Goal: Navigation & Orientation: Find specific page/section

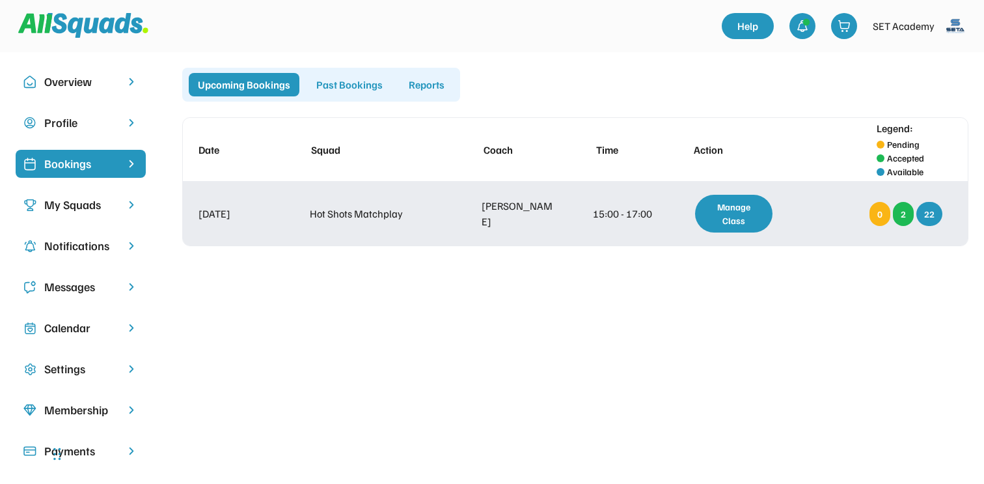
click at [758, 212] on div "Manage Class" at bounding box center [733, 214] width 77 height 38
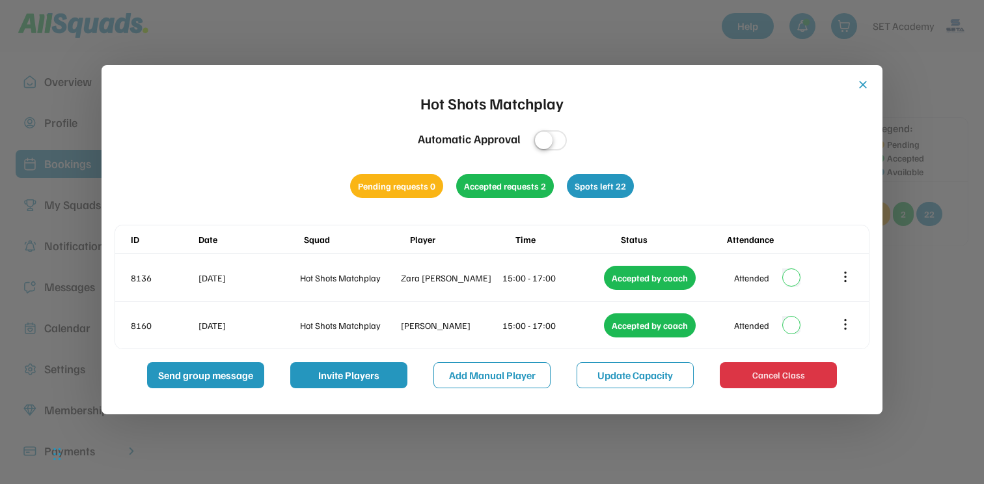
click at [901, 275] on div at bounding box center [492, 242] width 984 height 484
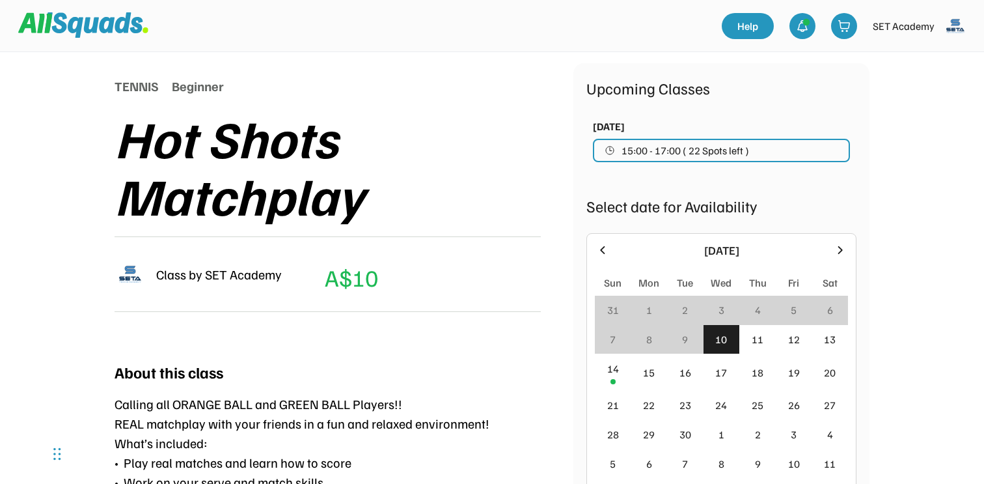
scroll to position [145, 0]
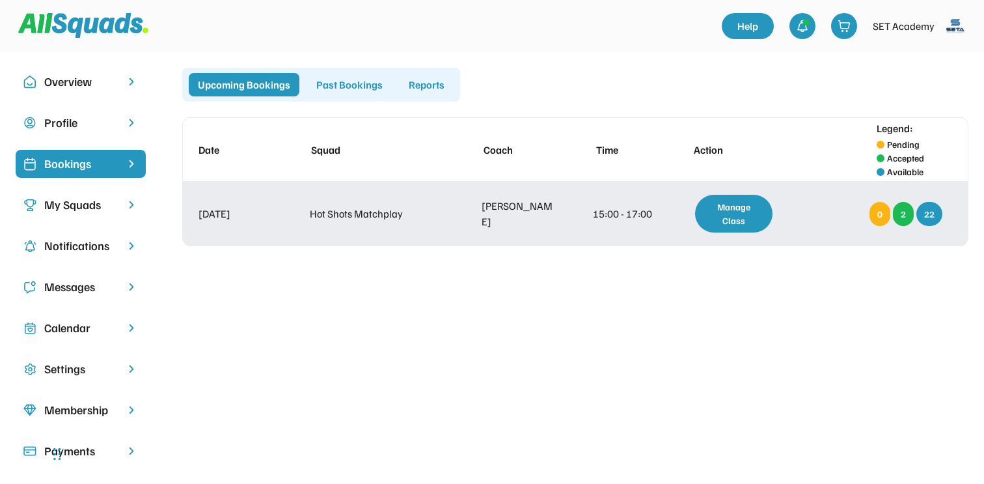
click at [753, 214] on div "Manage Class" at bounding box center [733, 214] width 77 height 38
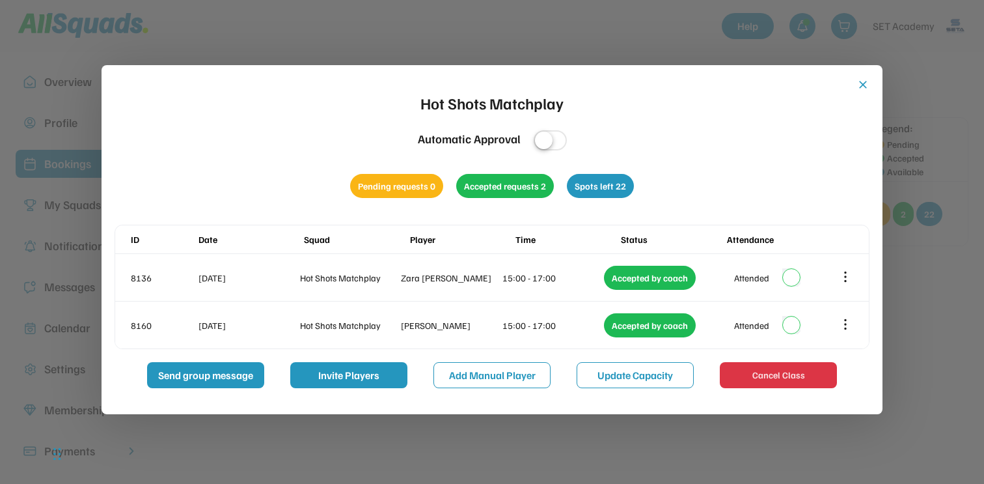
click at [937, 293] on div at bounding box center [492, 242] width 984 height 484
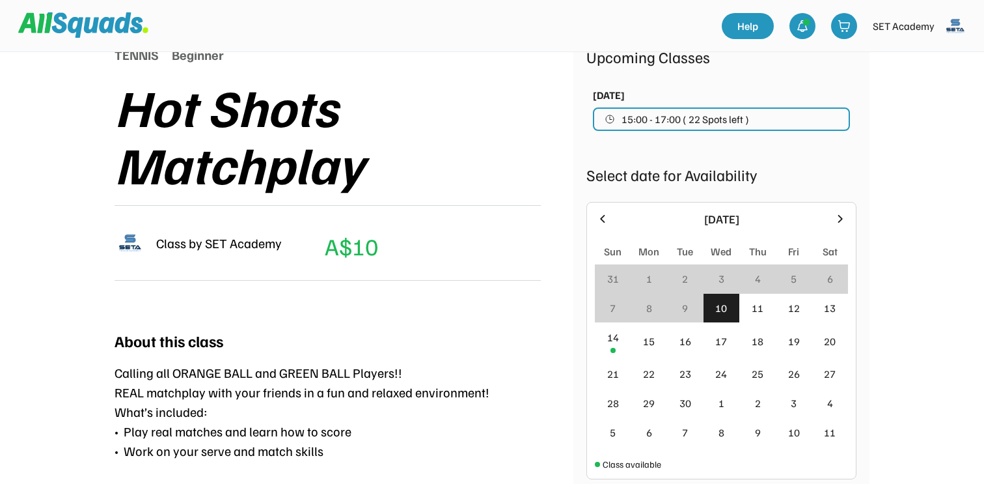
scroll to position [179, 0]
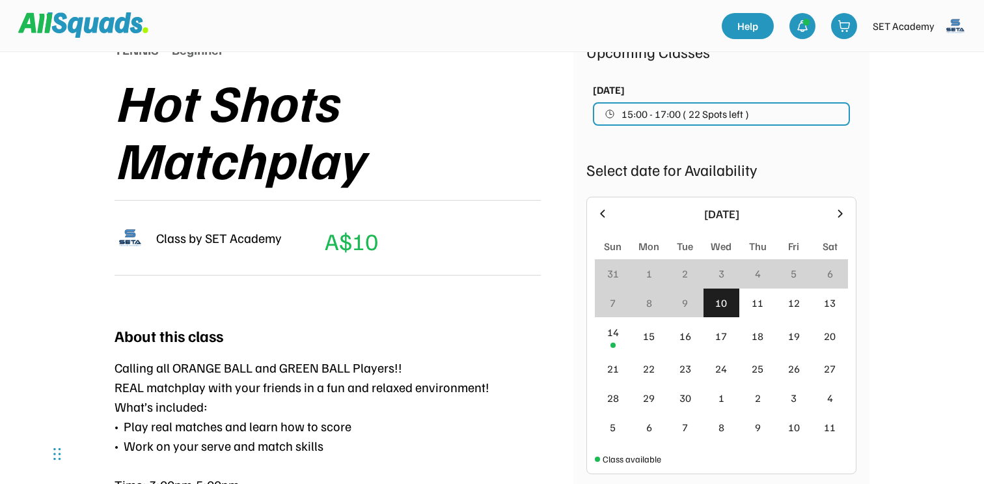
click at [510, 141] on div "Hot Shots Matchplay" at bounding box center [344, 129] width 459 height 115
